Goal: Information Seeking & Learning: Learn about a topic

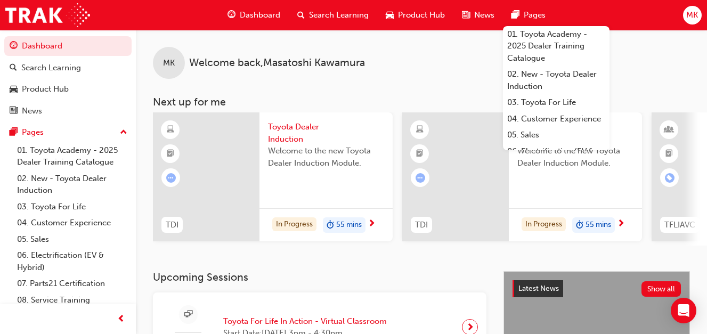
click at [285, 139] on span "Toyota Dealer Induction" at bounding box center [326, 133] width 116 height 24
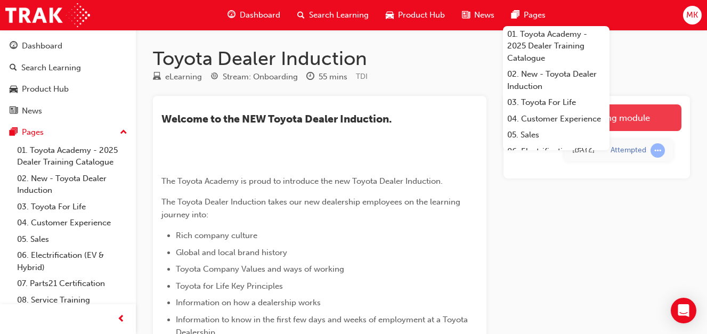
click at [642, 111] on link "Launch eLearning module" at bounding box center [596, 117] width 169 height 27
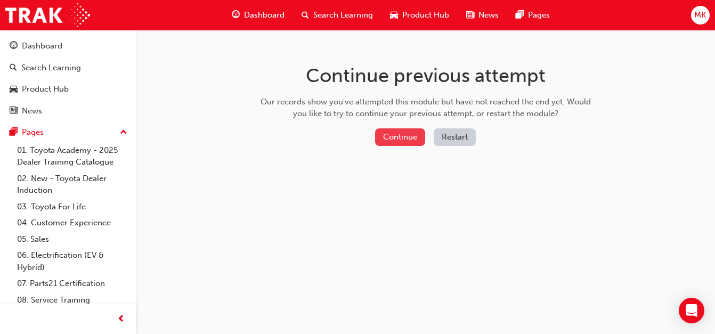
click at [398, 142] on button "Continue" at bounding box center [400, 137] width 50 height 18
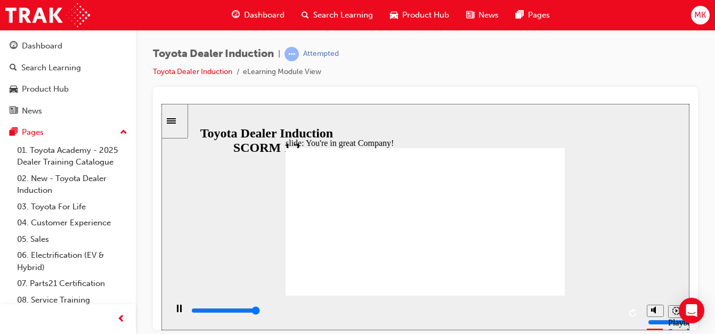
type input "7500"
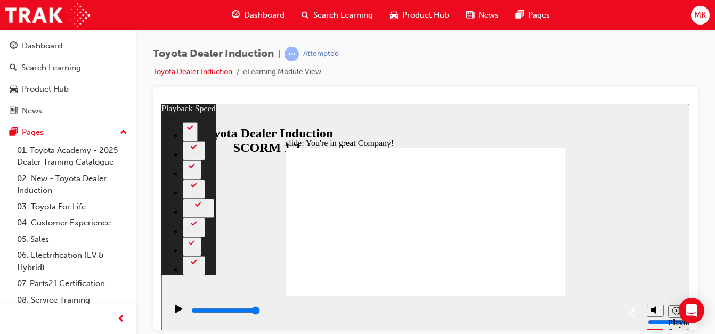
type input "156"
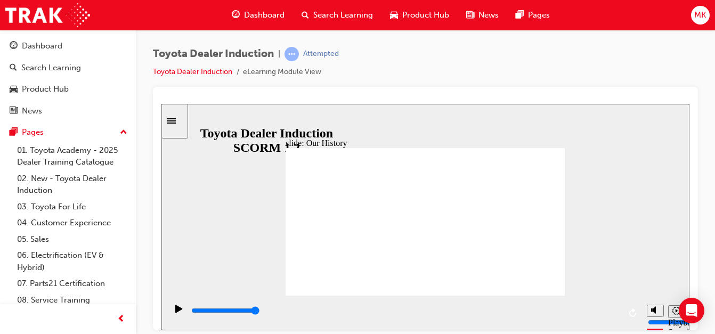
click at [184, 125] on div "Sidebar Toggle" at bounding box center [175, 121] width 18 height 8
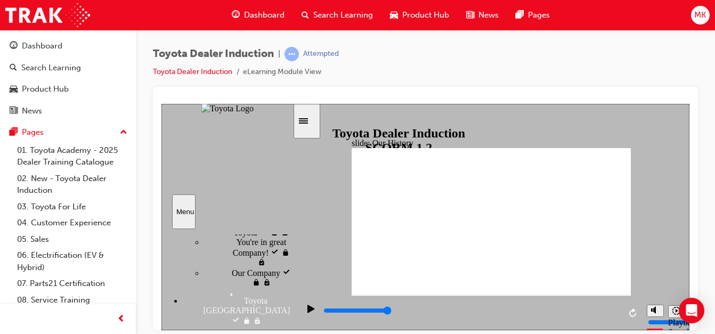
scroll to position [160, 0]
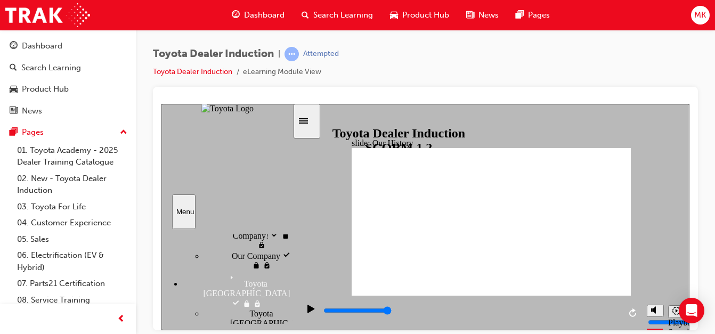
click at [307, 125] on div "Sidebar Toggle" at bounding box center [307, 121] width 18 height 8
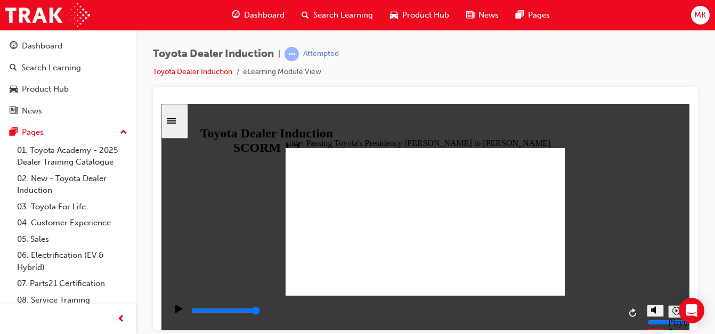
type input "5000"
radio input "true"
type input "5000"
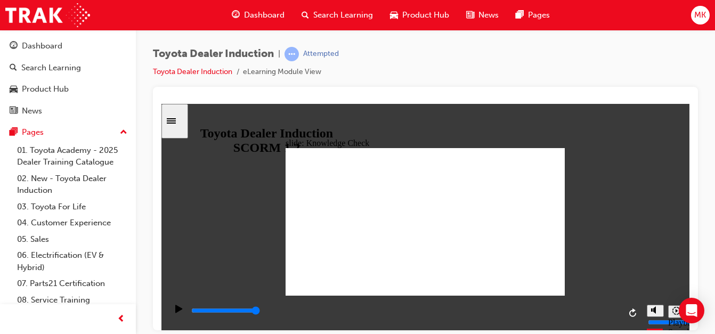
radio input "true"
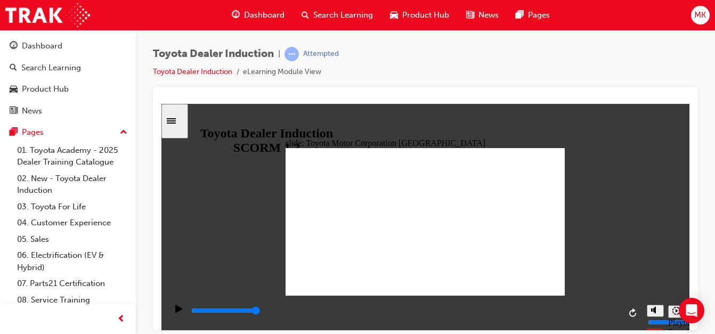
type input "15300"
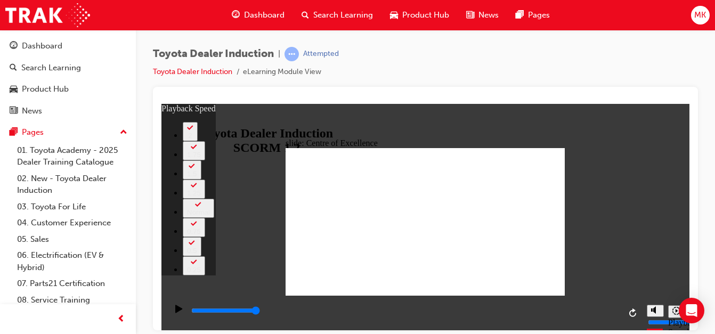
type input "248"
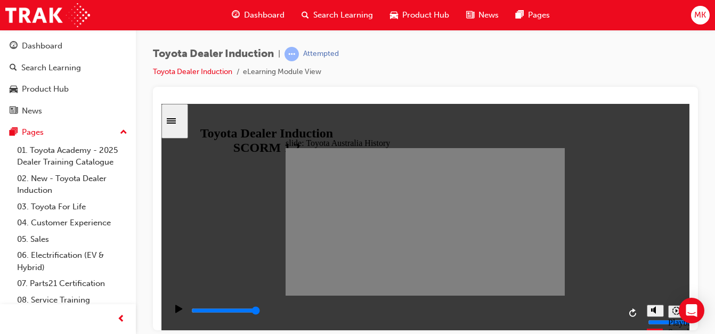
click at [174, 117] on div "Sidebar Toggle" at bounding box center [175, 121] width 18 height 8
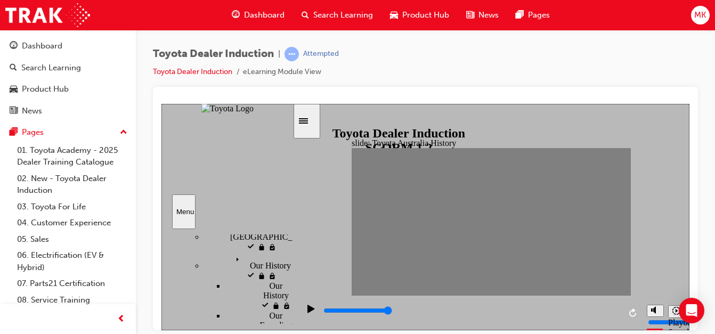
scroll to position [213, 0]
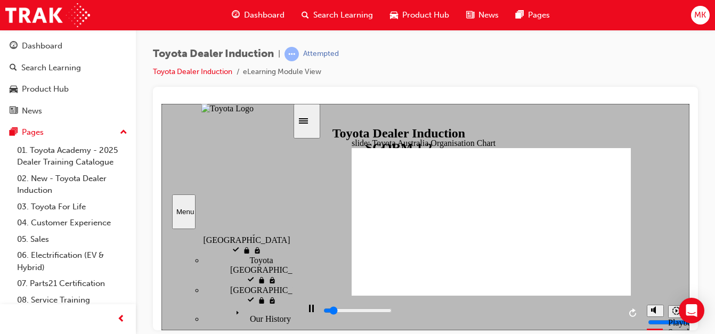
click at [314, 124] on div "Sidebar Toggle" at bounding box center [307, 121] width 18 height 8
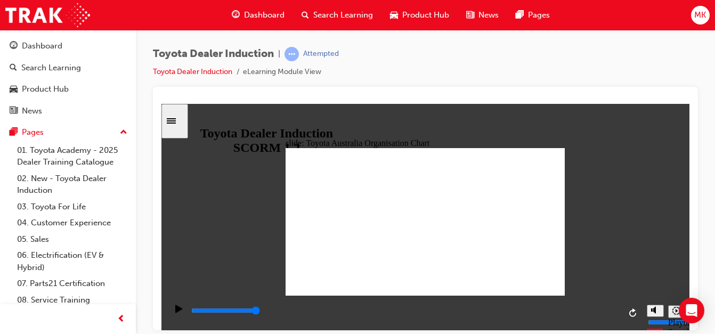
type input "5000"
radio input "true"
type input "5000"
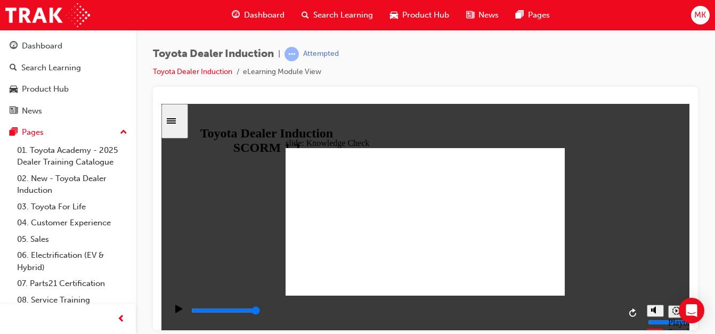
radio input "false"
radio input "true"
type input "5000"
radio input "true"
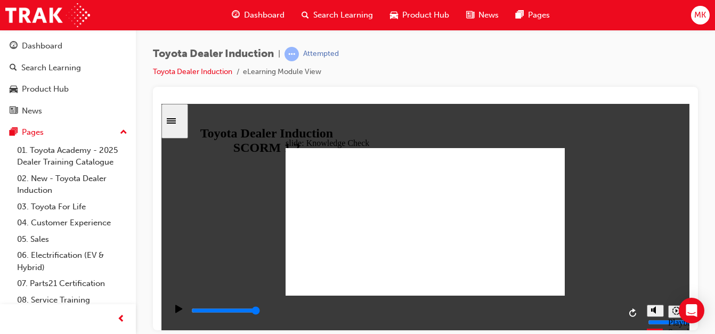
type input "9200"
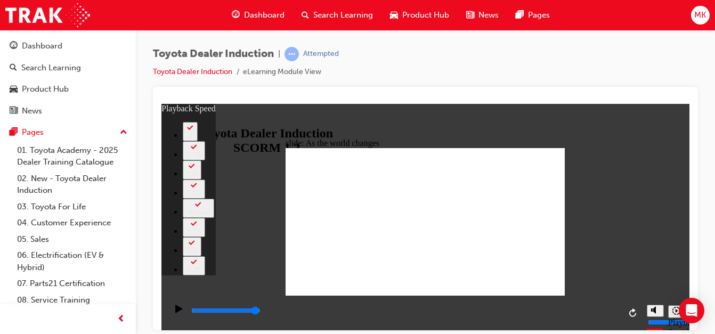
type input "128"
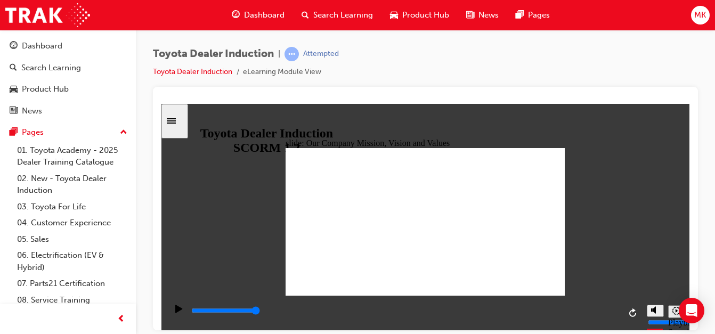
type input "5000"
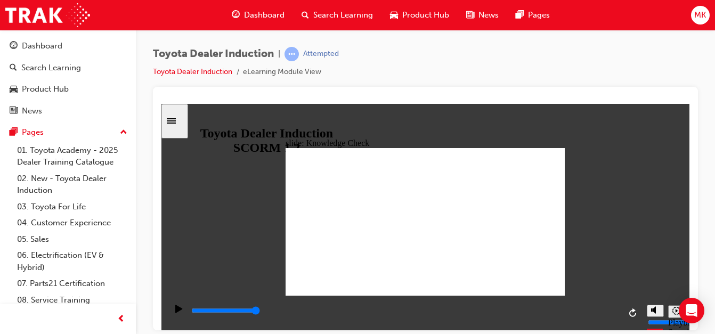
type input "value"
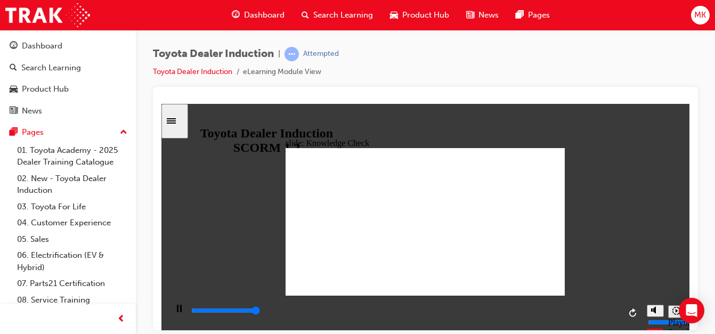
type input "5000"
type input "freedom"
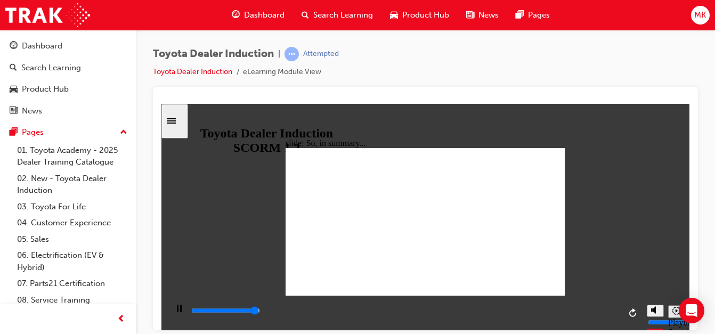
type input "6500"
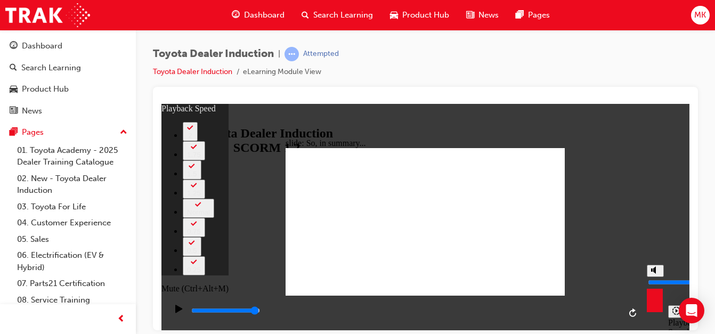
type input "32"
type input "7"
type input "32"
type input "7"
type input "32"
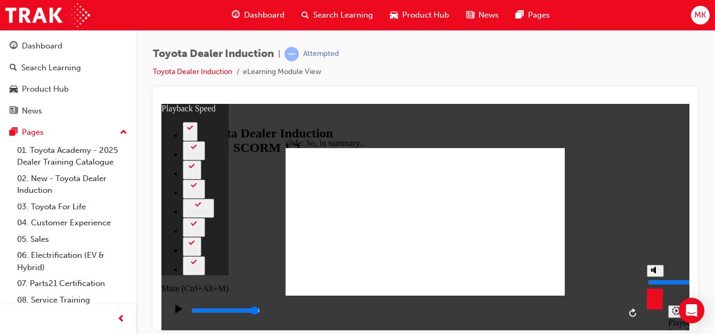
type input "6"
type input "32"
type input "6"
type input "32"
type input "5"
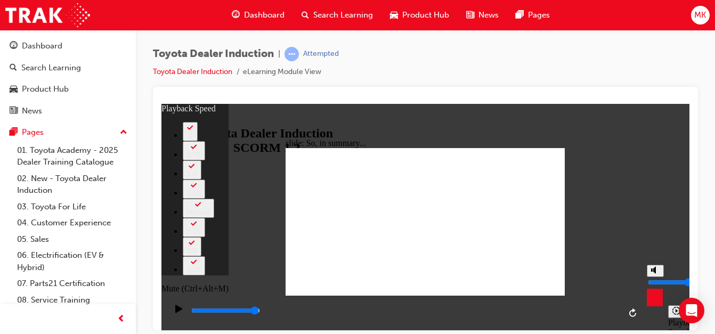
type input "32"
type input "5"
type input "33"
type input "4"
type input "33"
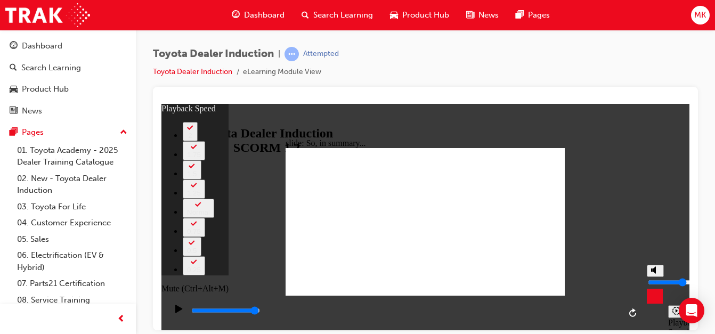
type input "4"
type input "34"
type input "3"
type input "34"
type input "3"
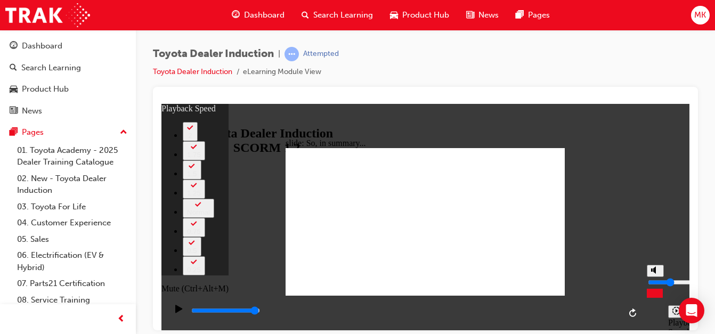
type input "36"
type input "2"
type input "36"
type input "2"
type input "37"
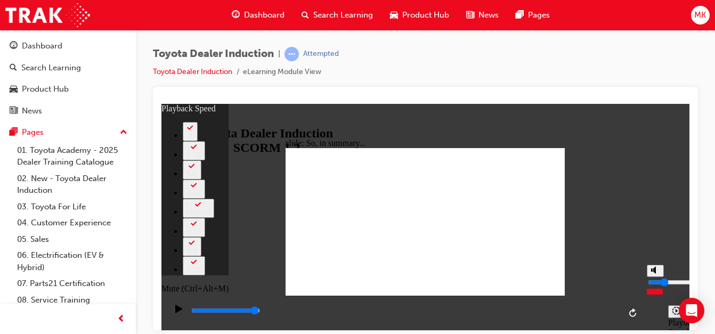
drag, startPoint x: 653, startPoint y: 271, endPoint x: 656, endPoint y: 289, distance: 17.9
type input "2"
click at [656, 286] on input "volume" at bounding box center [682, 282] width 69 height 9
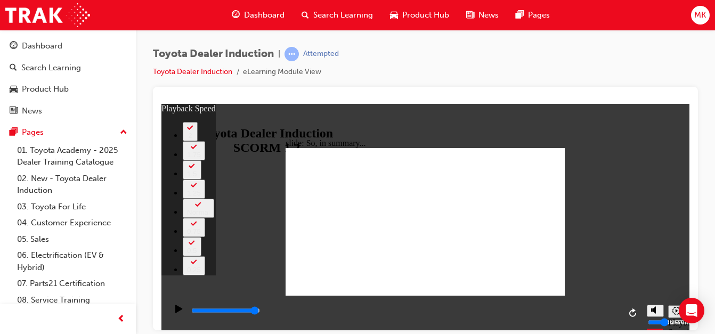
type input "128"
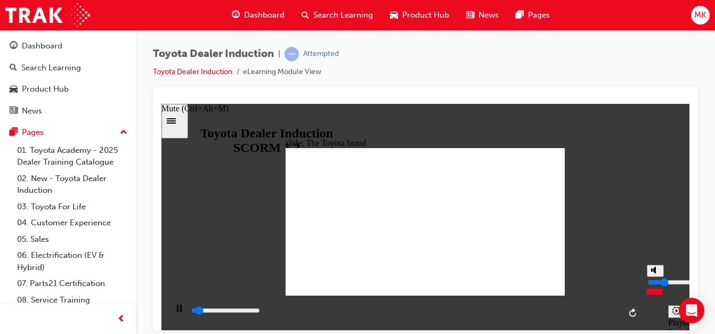
type input "2600"
type input "3"
type input "2700"
type input "4"
type input "2900"
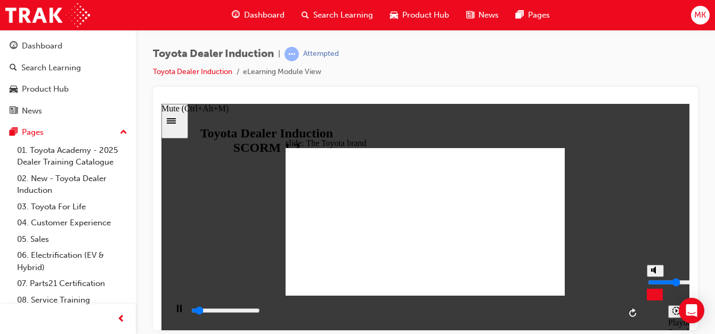
type input "5"
type input "3200"
type input "6"
type input "3500"
type input "7"
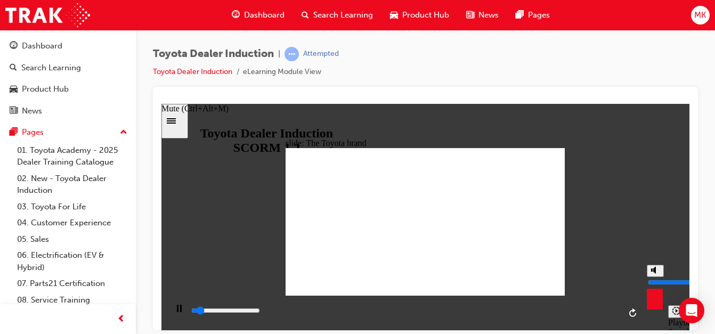
type input "3700"
type input "8"
type input "4100"
type input "9"
type input "5000"
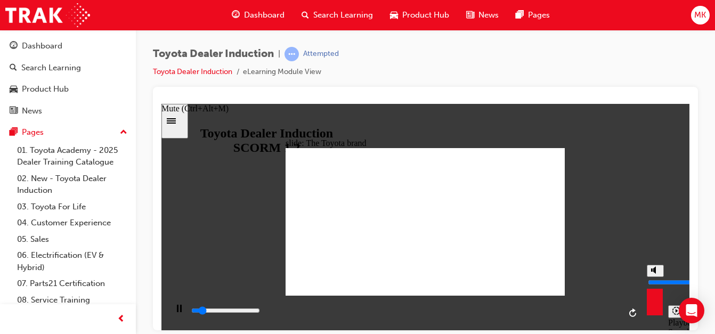
drag, startPoint x: 655, startPoint y: 289, endPoint x: 657, endPoint y: 269, distance: 20.3
type input "9"
click at [657, 278] on input "volume" at bounding box center [682, 282] width 69 height 9
click at [173, 119] on div "Sidebar Toggle" at bounding box center [175, 121] width 18 height 8
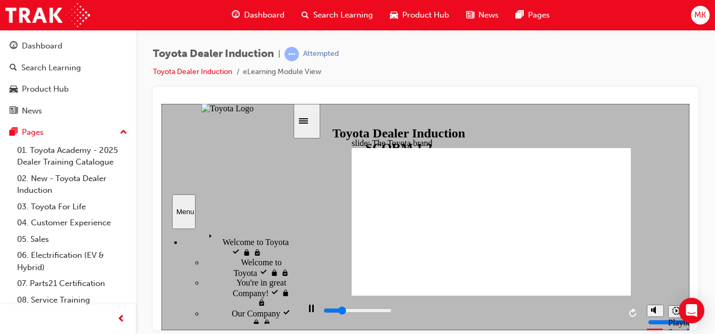
scroll to position [0, 0]
click at [308, 118] on icon "Sidebar Toggle" at bounding box center [303, 120] width 9 height 5
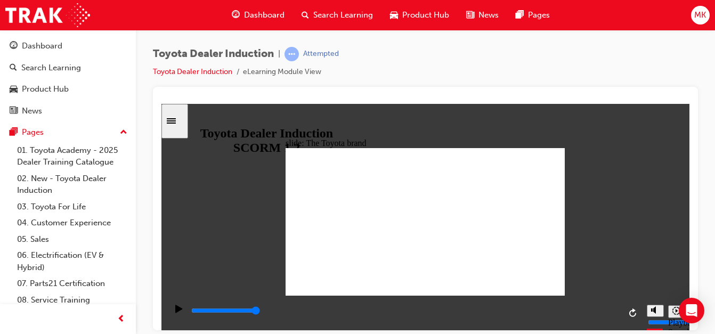
type input "8400"
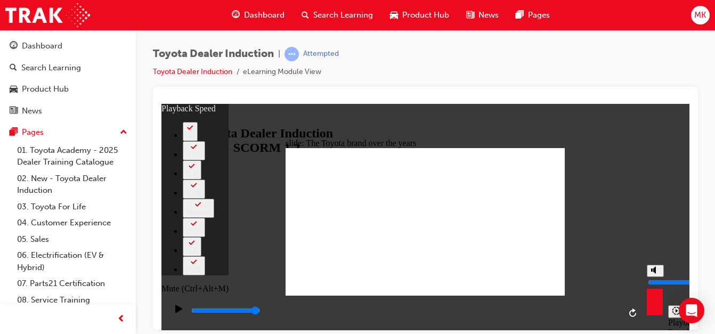
type input "7"
type input "8"
type input "7"
type input "8"
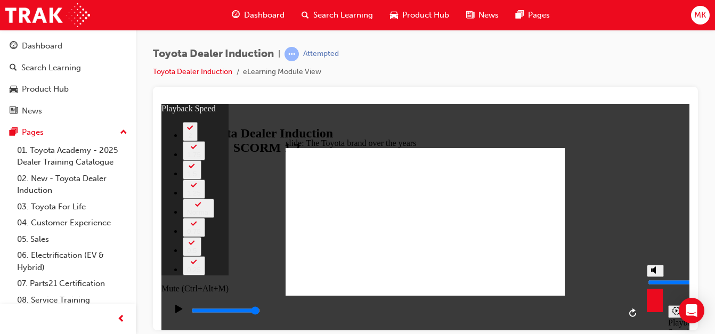
type input "8"
click at [655, 278] on input "volume" at bounding box center [682, 282] width 69 height 9
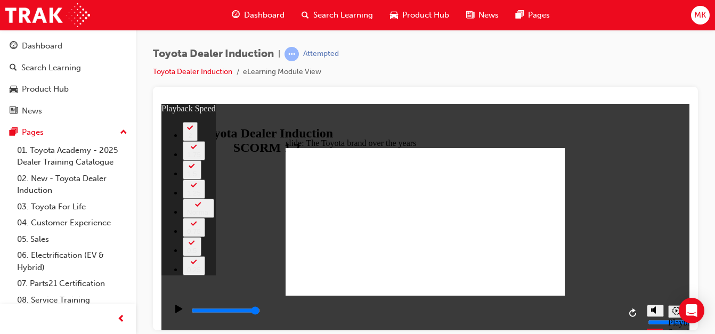
click at [615, 198] on div "slide: The Toyota brand over the years Rectangle 2 playback speed 2 1.75 1.5 1.…" at bounding box center [425, 216] width 528 height 226
type input "165"
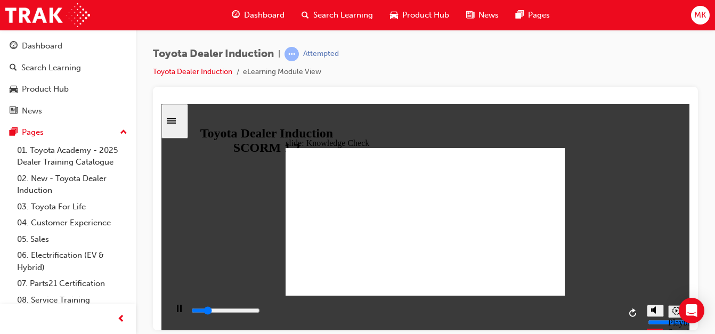
type input "1000"
type input "5000"
radio input "true"
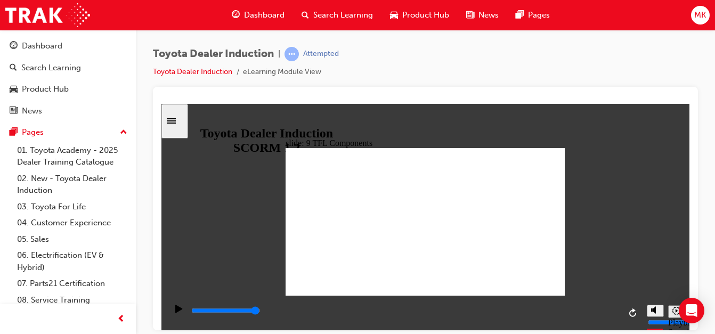
type input "10800"
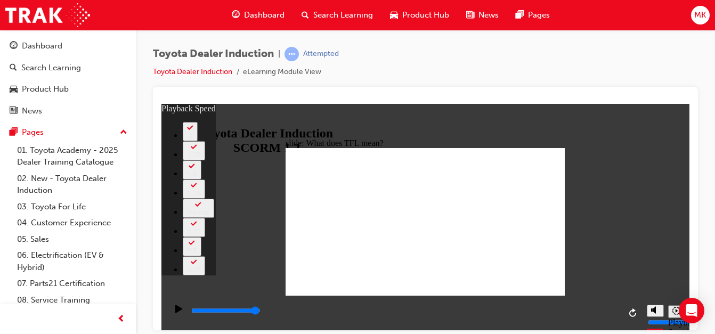
type input "139"
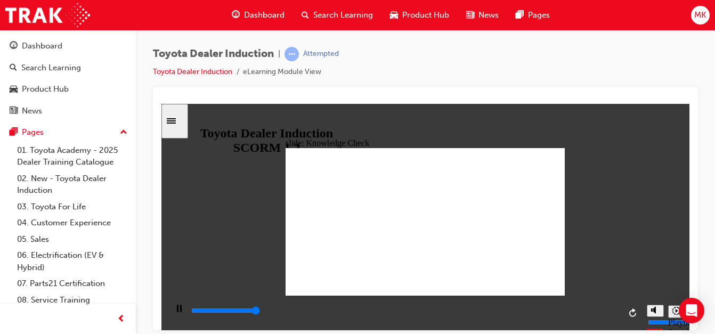
type input "5000"
radio input "true"
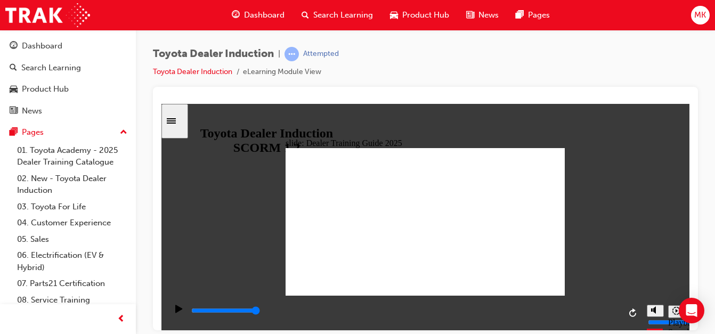
type input "5000"
radio input "true"
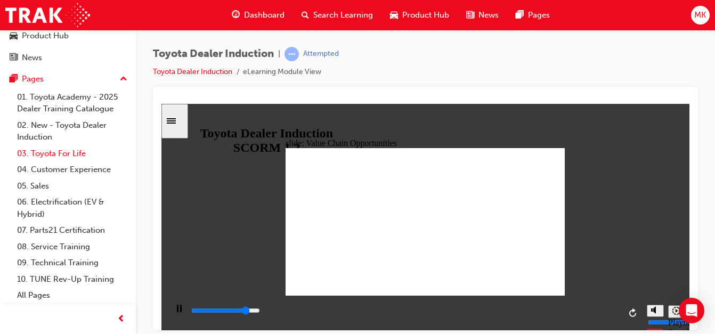
scroll to position [54, 0]
type input "11300"
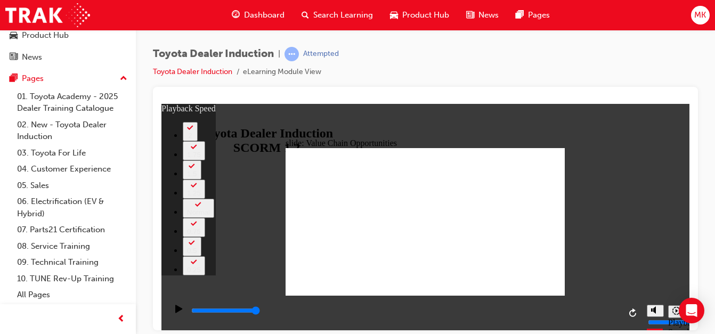
type input "64"
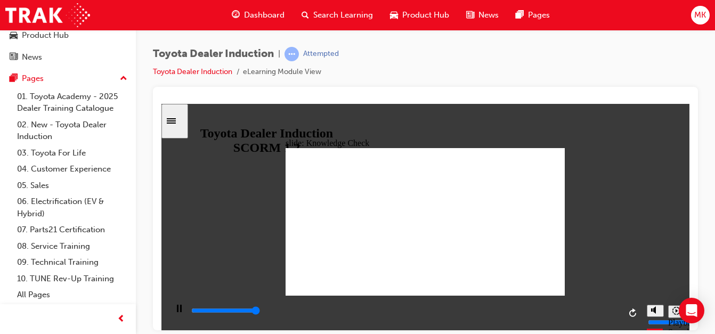
type input "5000"
radio input "true"
type input "5000"
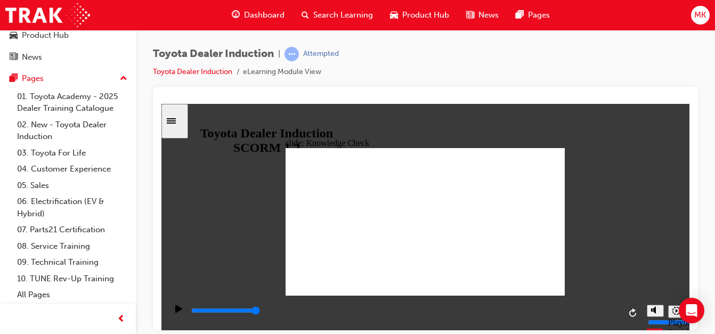
radio input "true"
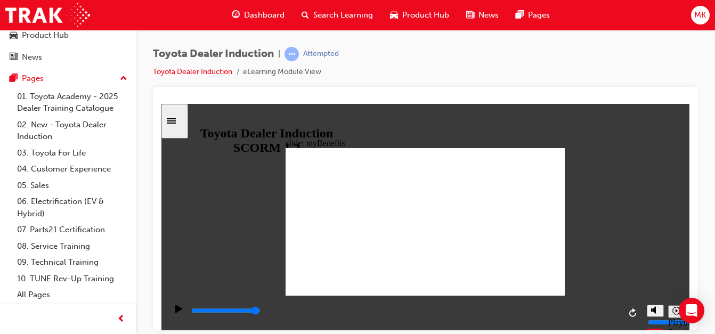
type input "5000"
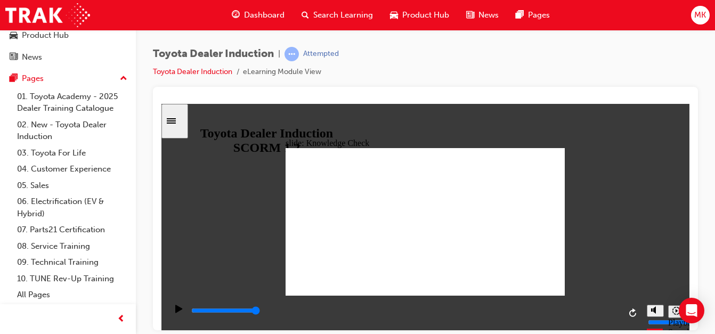
type input "Toyota Engage"
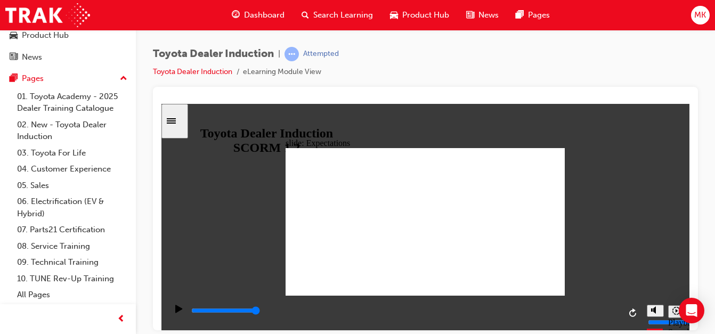
type input "8400"
checkbox input "true"
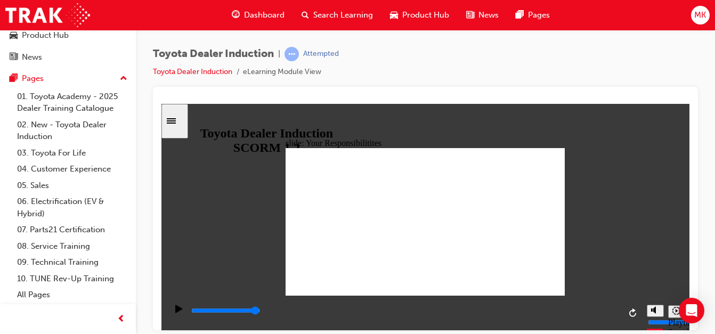
checkbox input "true"
drag, startPoint x: 315, startPoint y: 220, endPoint x: 314, endPoint y: 231, distance: 11.2
checkbox input "true"
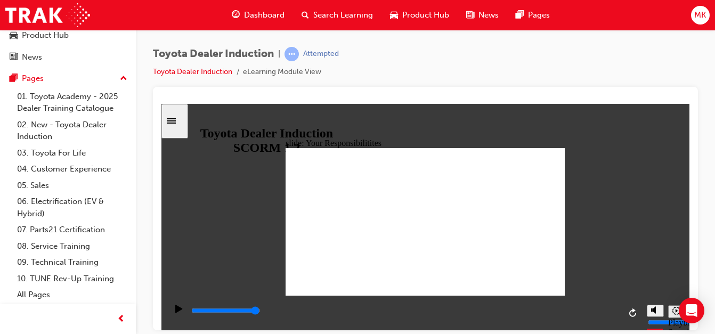
checkbox input "true"
type input "4200"
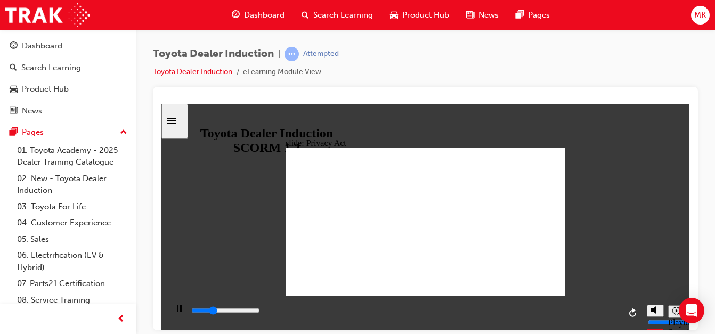
scroll to position [54, 0]
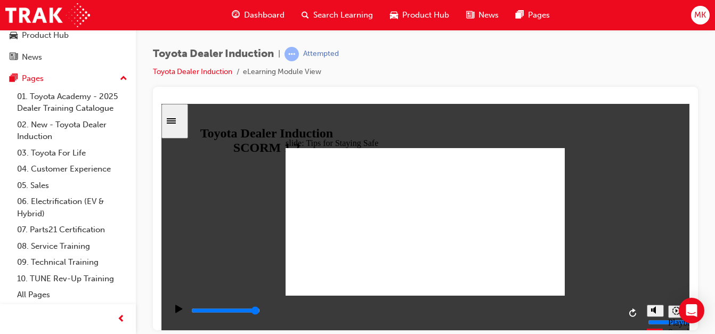
type input "5000"
checkbox input "true"
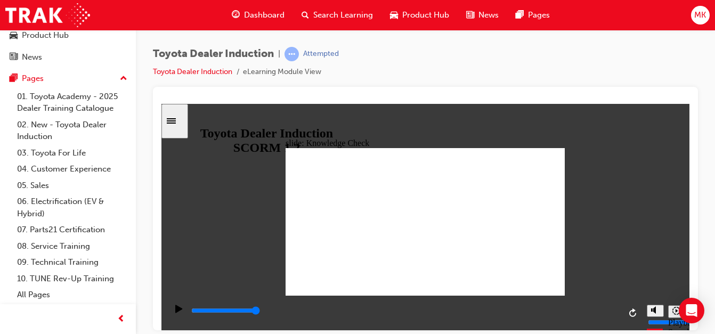
checkbox input "true"
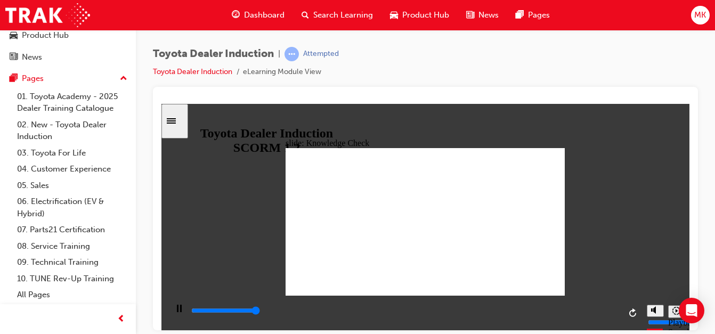
type input "5000"
radio input "true"
type input "5000"
checkbox input "true"
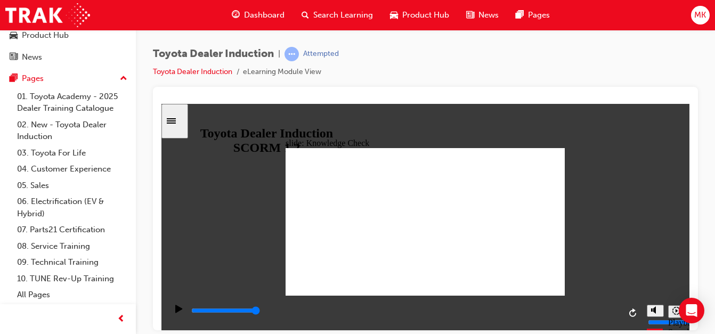
checkbox input "true"
type input "5000"
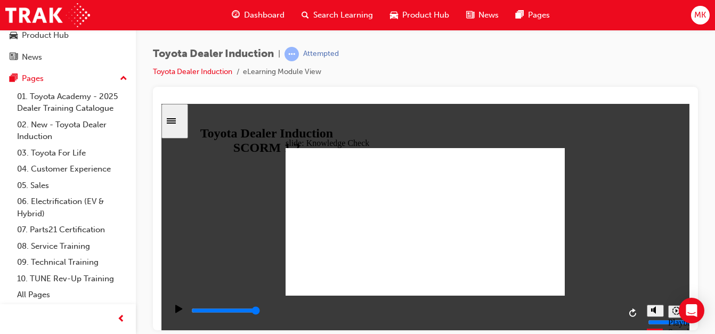
checkbox input "true"
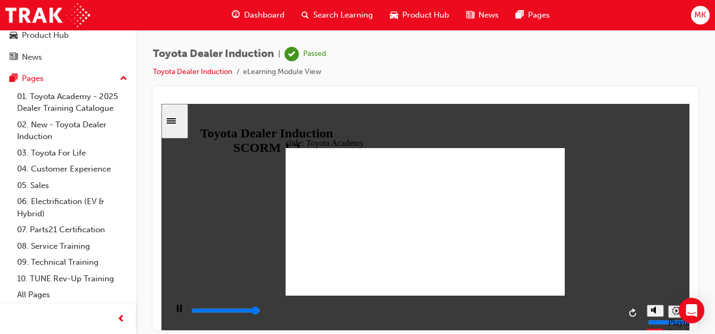
type input "9900"
click at [176, 120] on icon "Sidebar Toggle" at bounding box center [175, 120] width 16 height 6
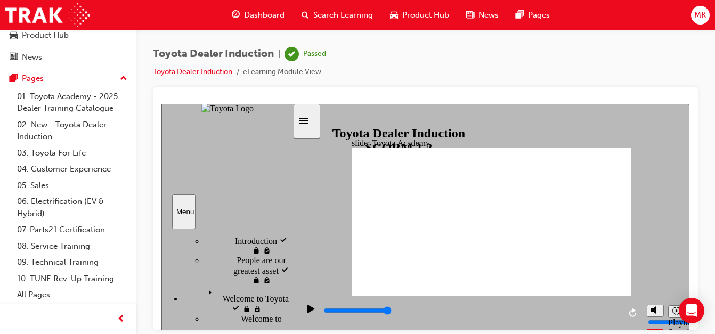
scroll to position [0, 0]
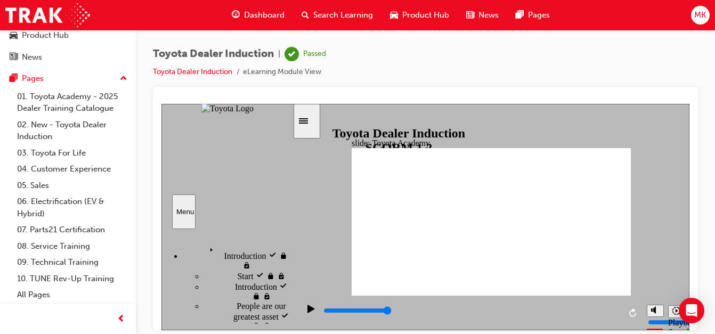
click at [309, 122] on icon "Sidebar Toggle" at bounding box center [307, 120] width 16 height 6
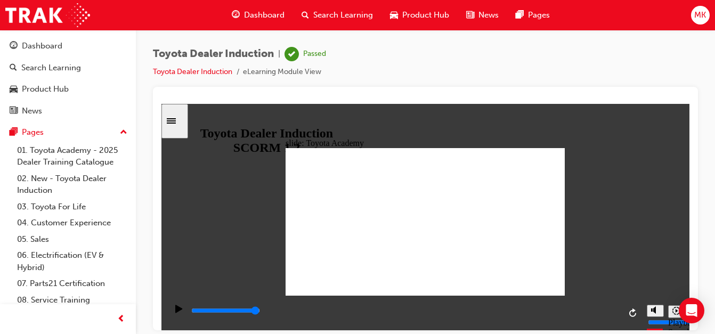
click at [183, 125] on div "Sidebar Toggle" at bounding box center [175, 121] width 18 height 8
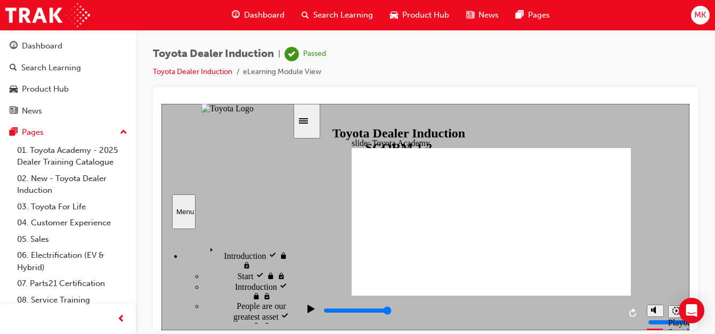
click at [305, 118] on div "Sidebar Toggle" at bounding box center [307, 121] width 18 height 8
